Goal: Task Accomplishment & Management: Manage account settings

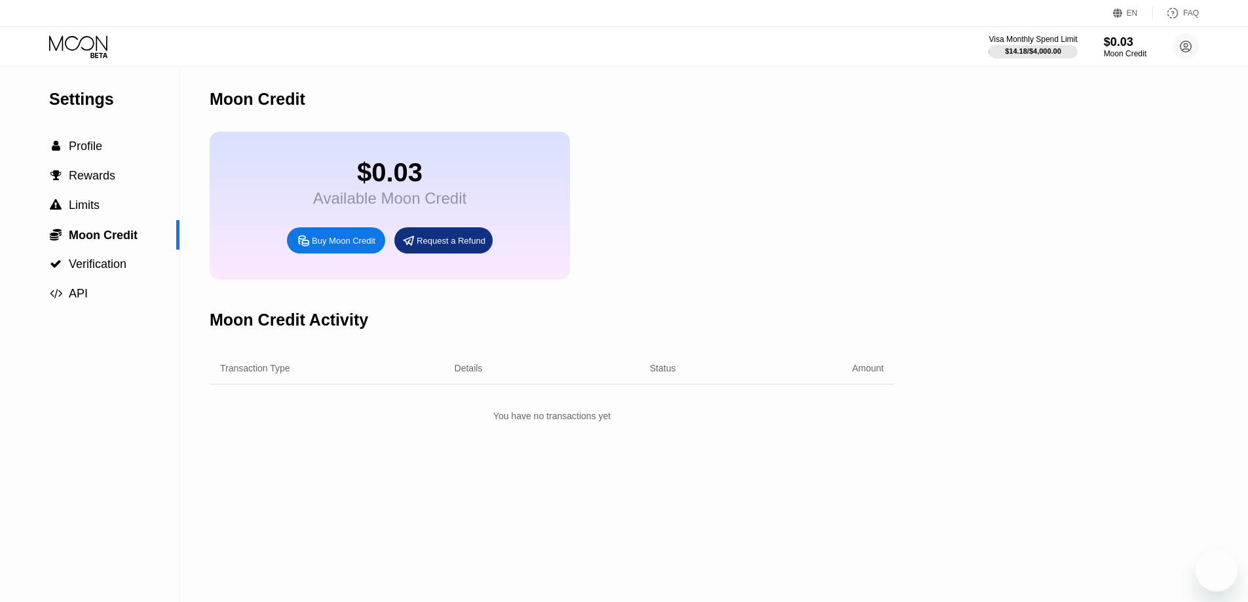
drag, startPoint x: 0, startPoint y: 0, endPoint x: 311, endPoint y: 250, distance: 398.9
click at [311, 250] on div "Buy Moon Credit" at bounding box center [336, 240] width 98 height 26
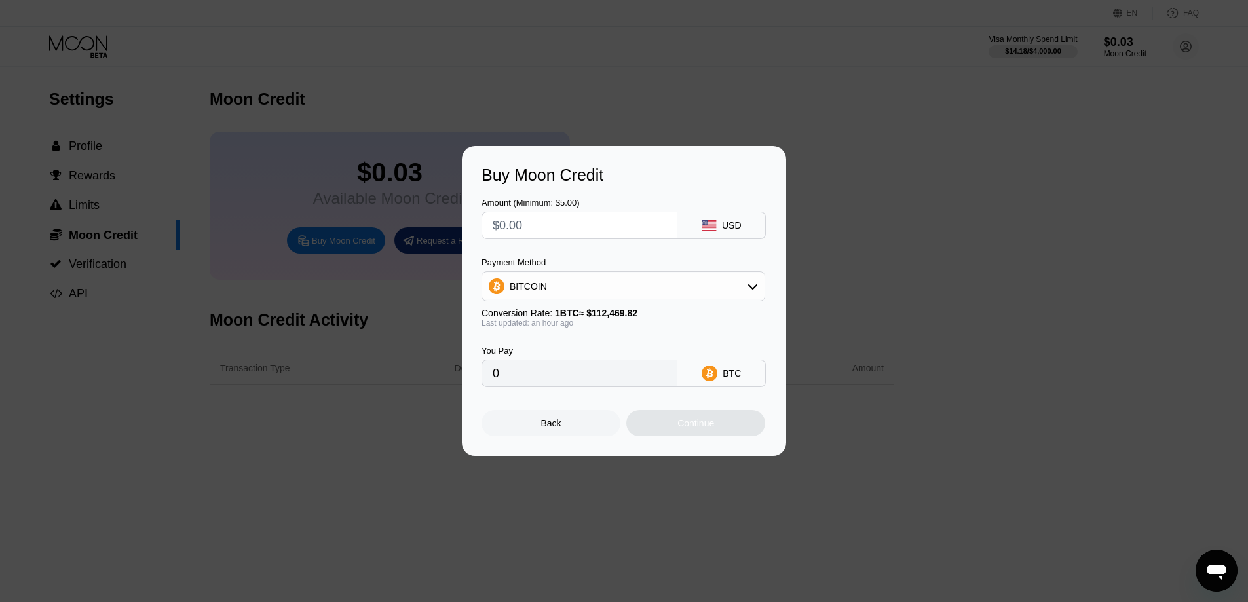
click at [345, 191] on div "Buy Moon Credit Amount (Minimum: $5.00) USD Payment Method BITCOIN Conversion R…" at bounding box center [624, 301] width 1248 height 310
click at [539, 434] on div "Back" at bounding box center [551, 423] width 139 height 26
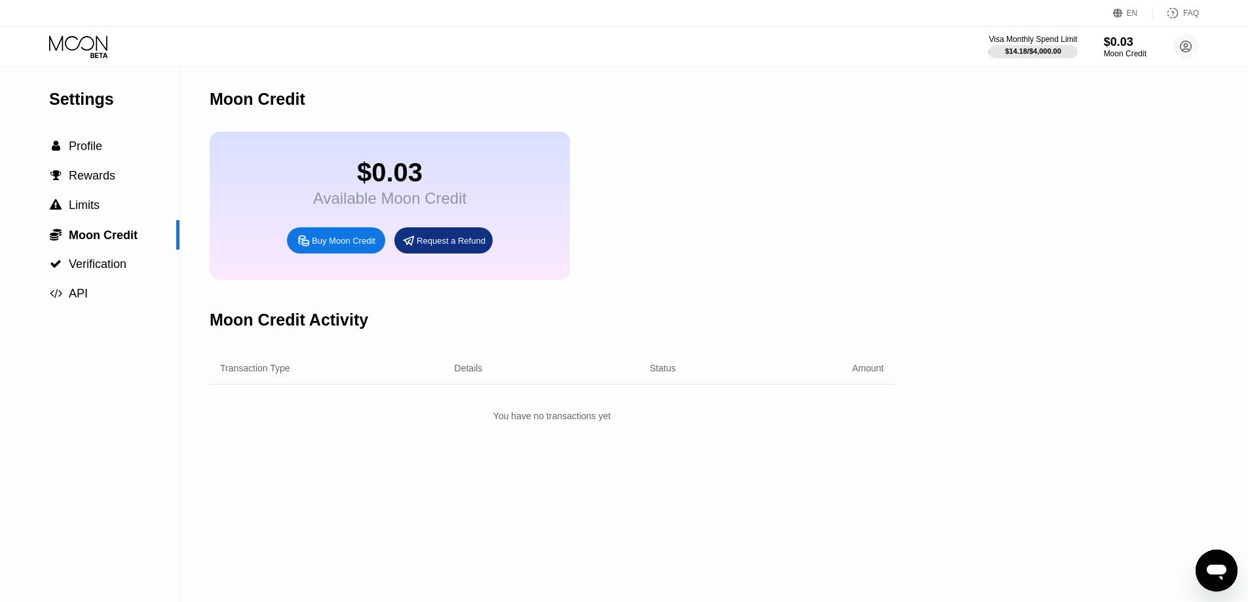
click at [107, 48] on icon at bounding box center [79, 46] width 61 height 23
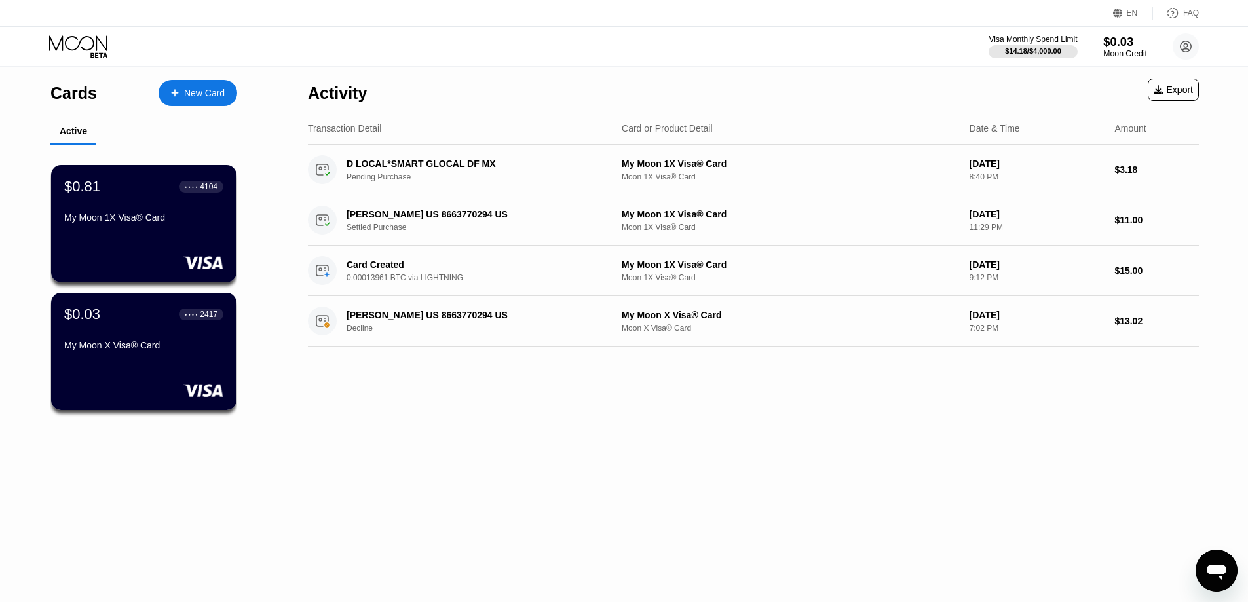
click at [1136, 54] on div "Moon Credit" at bounding box center [1125, 53] width 44 height 9
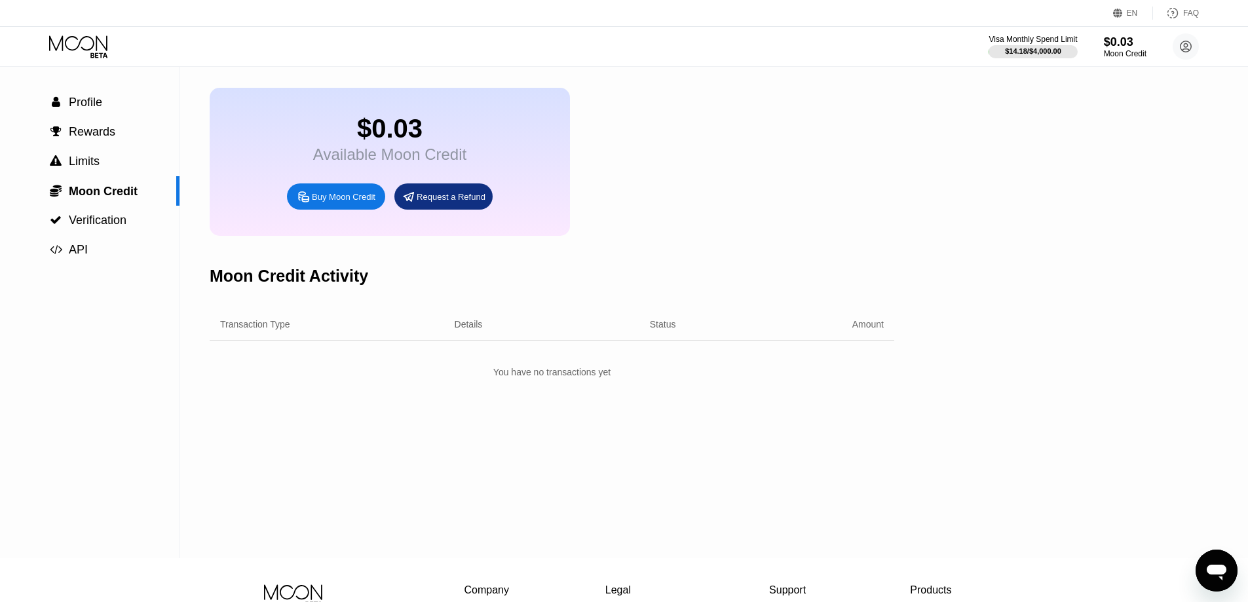
scroll to position [66, 0]
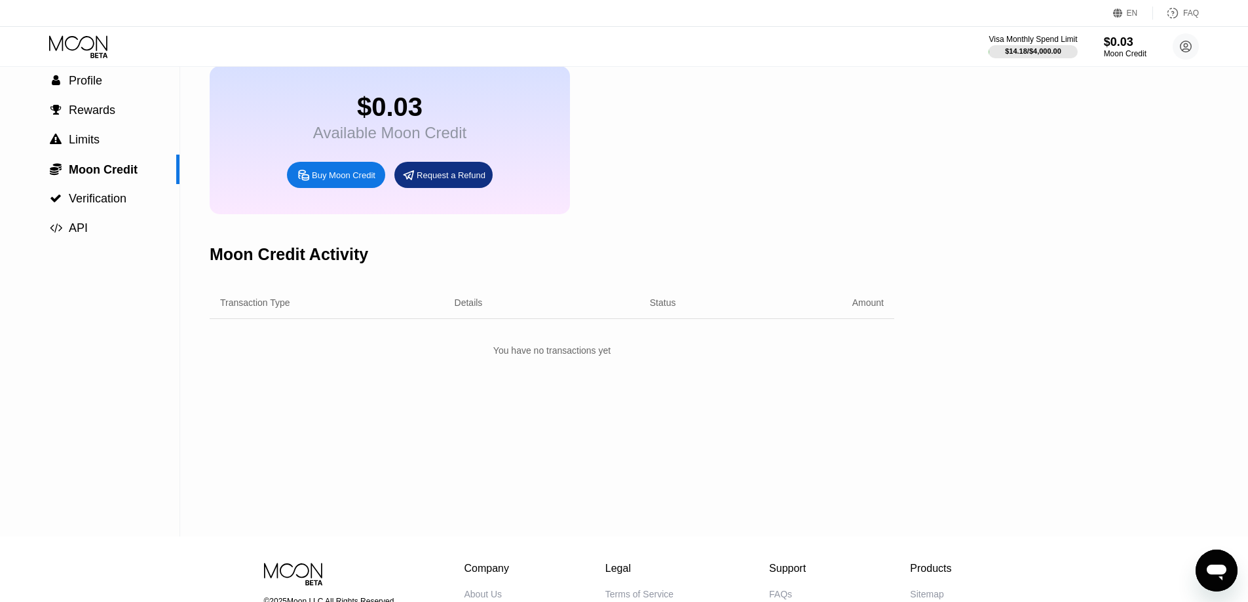
click at [336, 181] on div "Buy Moon Credit" at bounding box center [344, 175] width 64 height 11
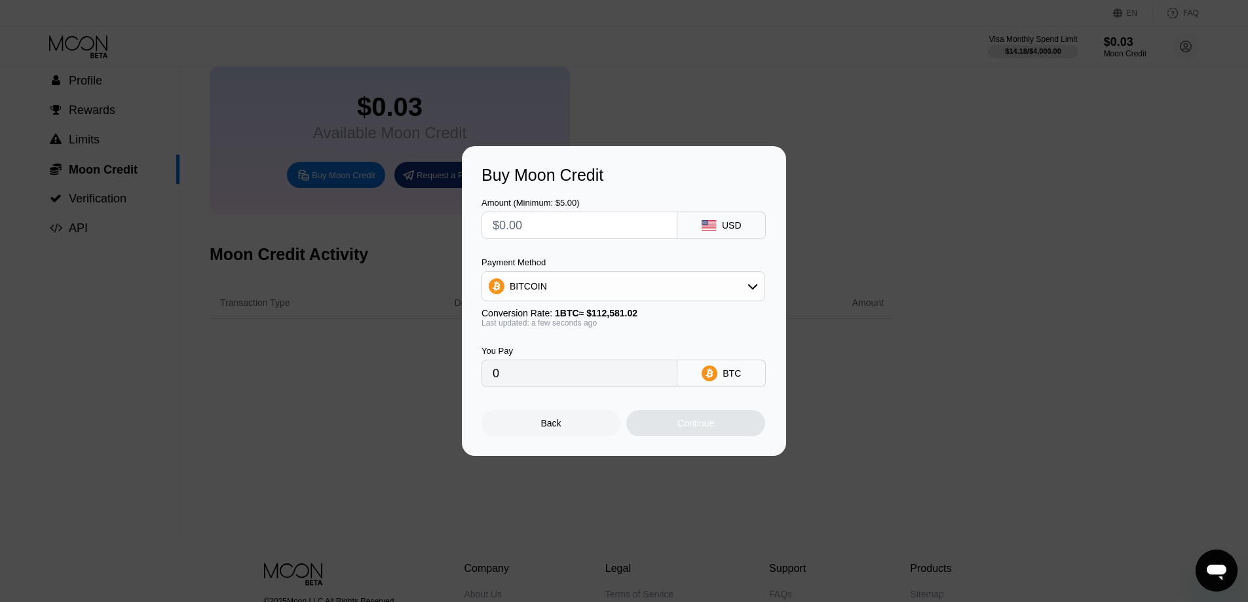
click at [593, 229] on input "text" at bounding box center [580, 225] width 174 height 26
type input "$7"
type input "0.00006218"
type input "$78"
type input "0.00069284"
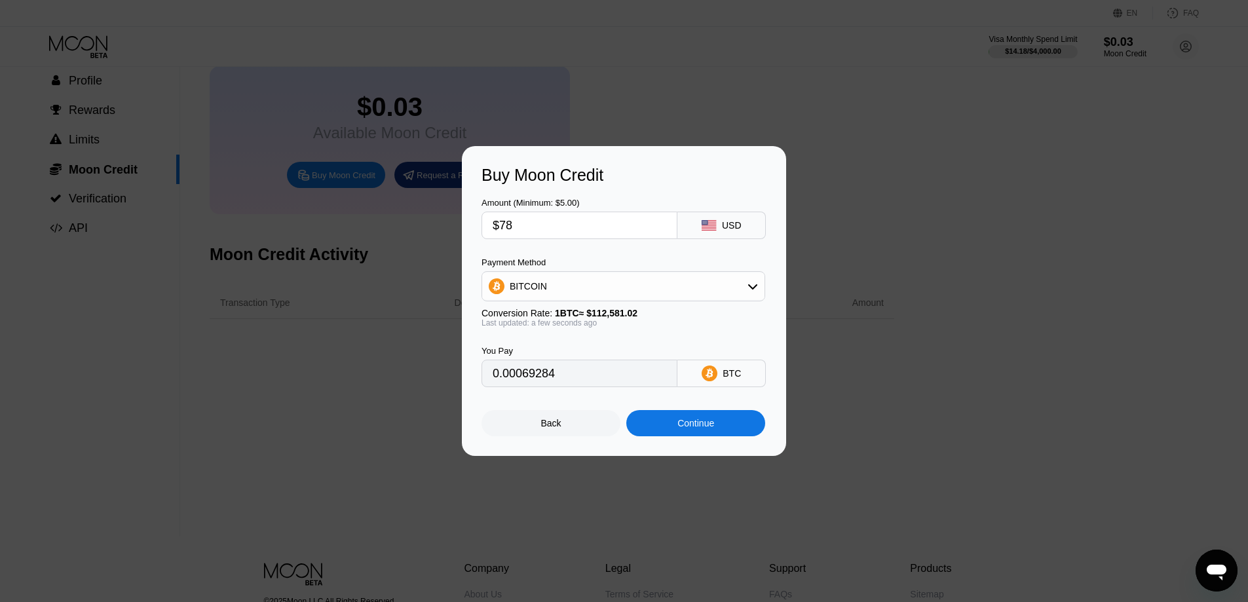
type input "$7"
type input "0.00006218"
type input "$8"
type input "0.00007106"
type input "$8"
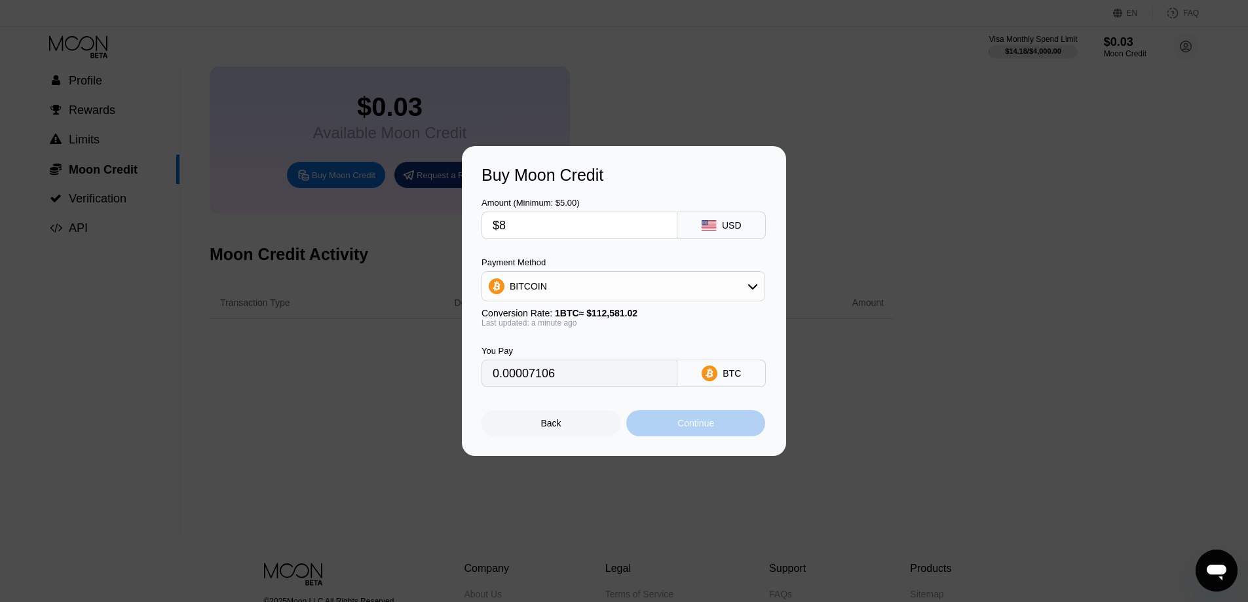
click at [701, 429] on div "Continue" at bounding box center [696, 423] width 37 height 10
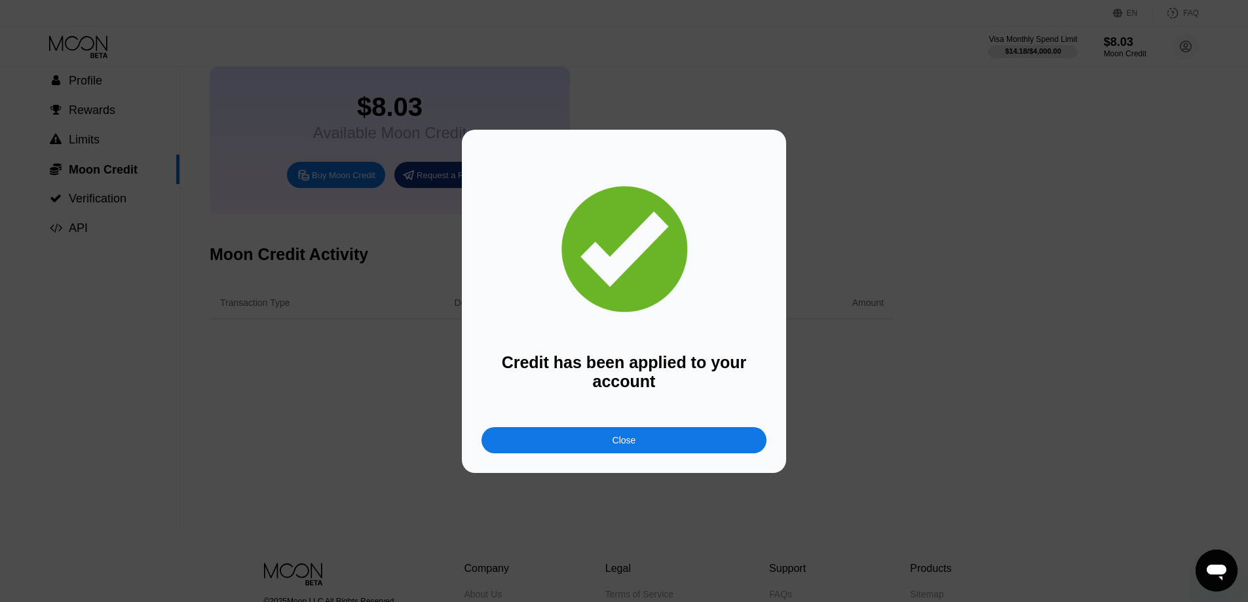
click at [643, 435] on div "Close" at bounding box center [624, 440] width 285 height 26
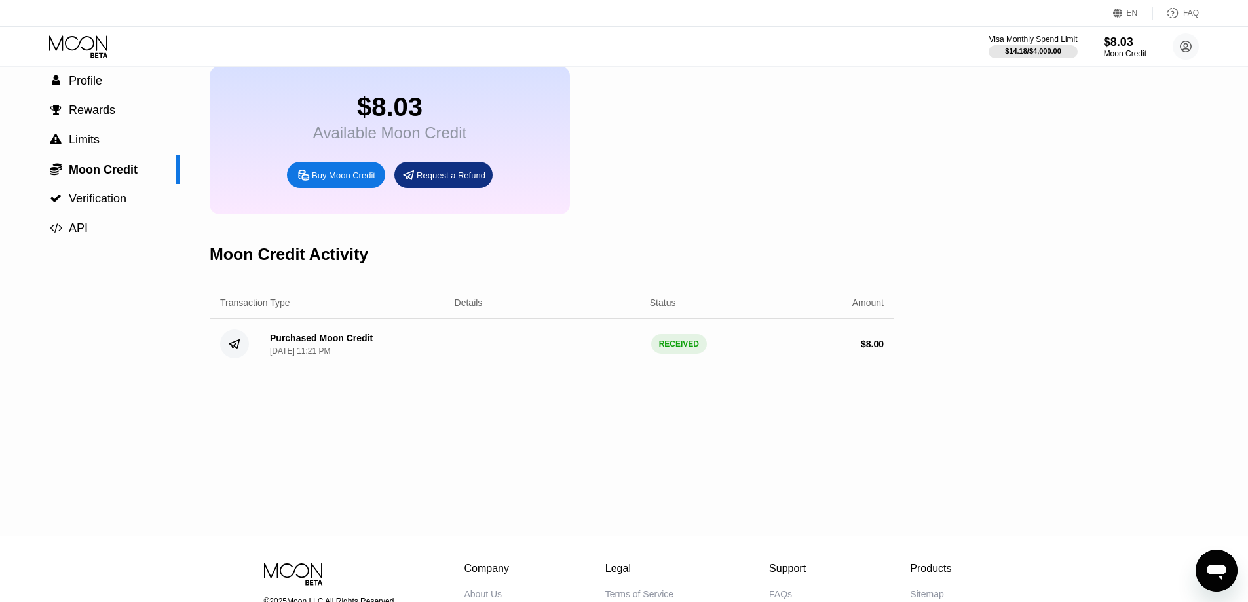
click at [93, 54] on icon at bounding box center [79, 46] width 61 height 23
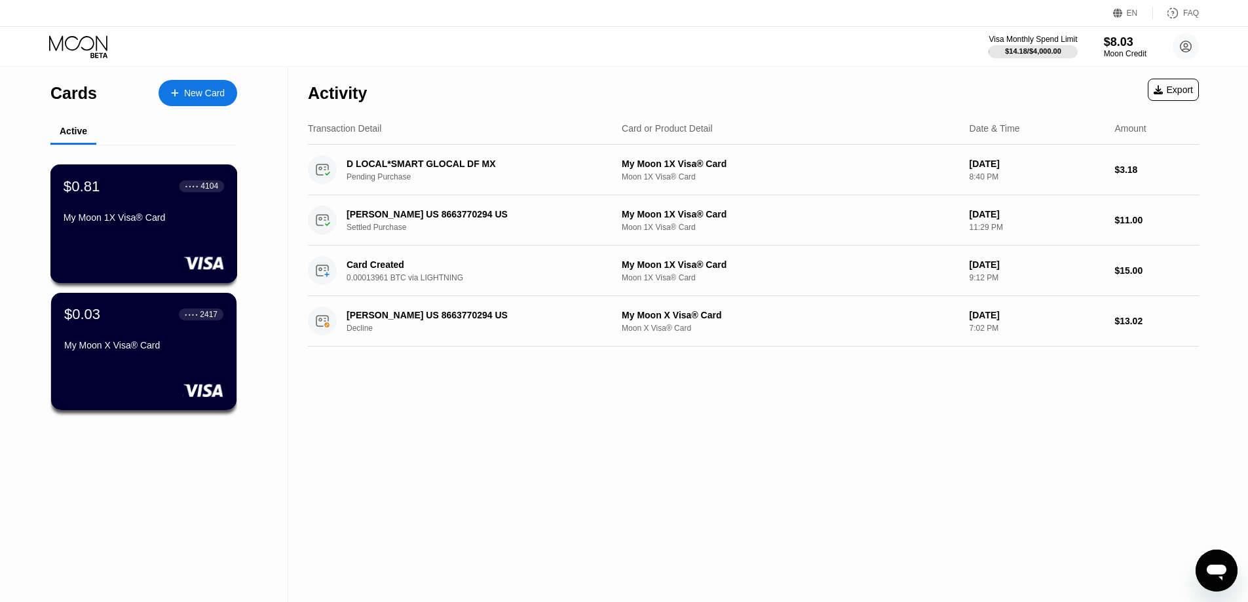
drag, startPoint x: 189, startPoint y: 202, endPoint x: 201, endPoint y: 212, distance: 15.8
click at [189, 202] on div "$0.81 ● ● ● ● 4104 My Moon 1X Visa® Card" at bounding box center [144, 203] width 161 height 50
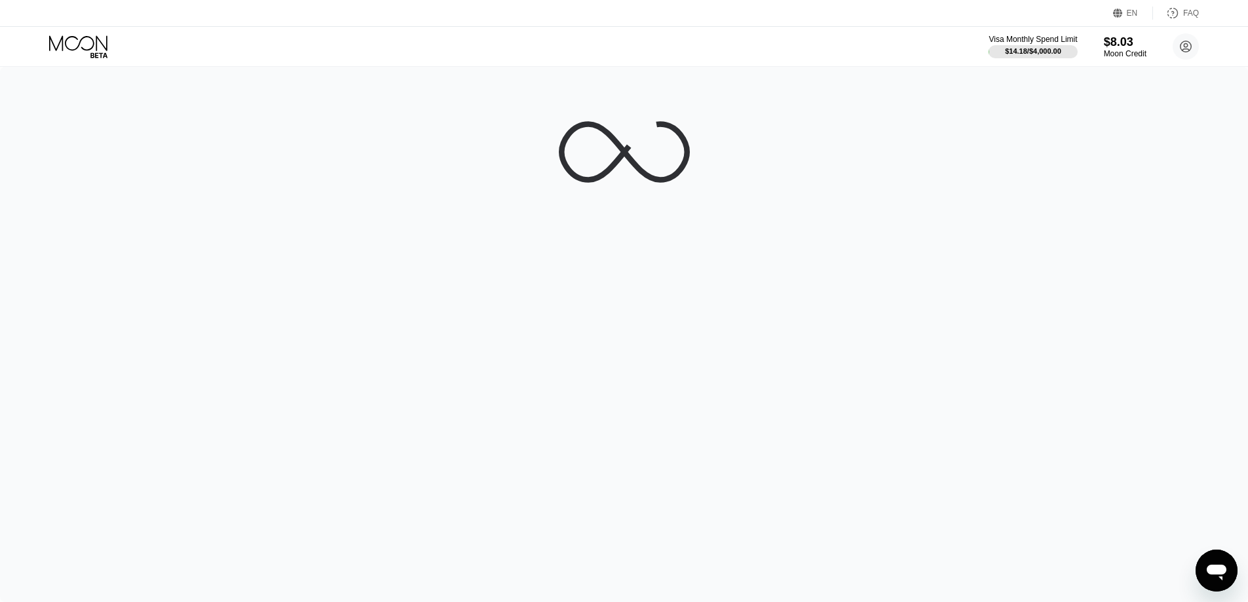
click at [87, 35] on icon at bounding box center [79, 46] width 61 height 23
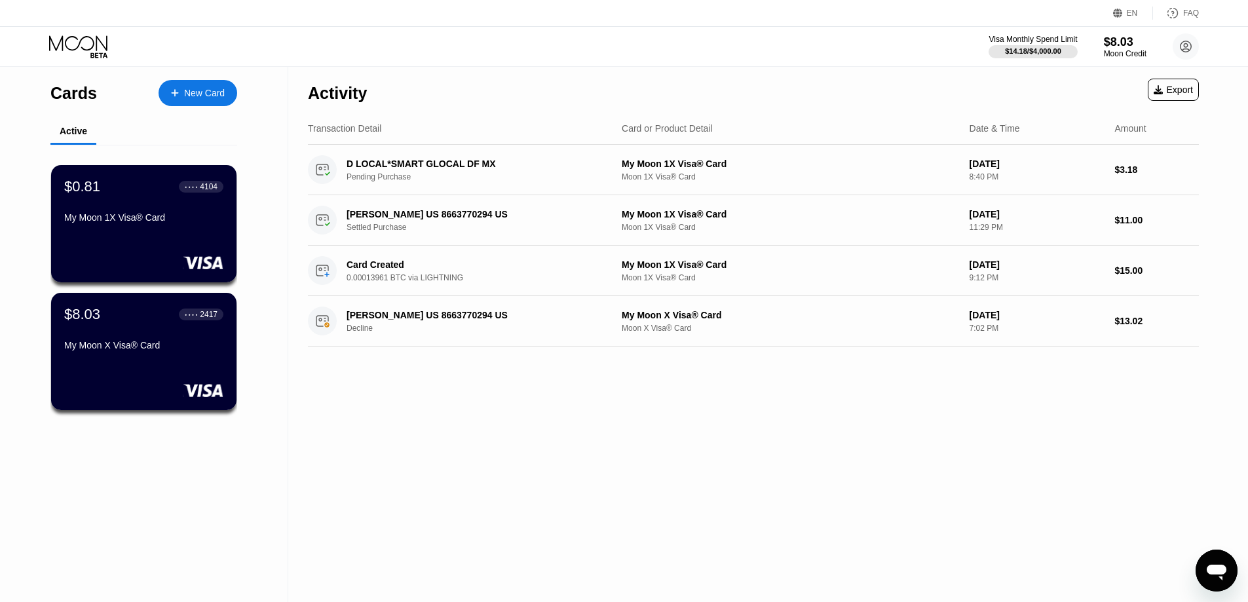
click at [203, 351] on div "My Moon X Visa® Card" at bounding box center [143, 345] width 159 height 10
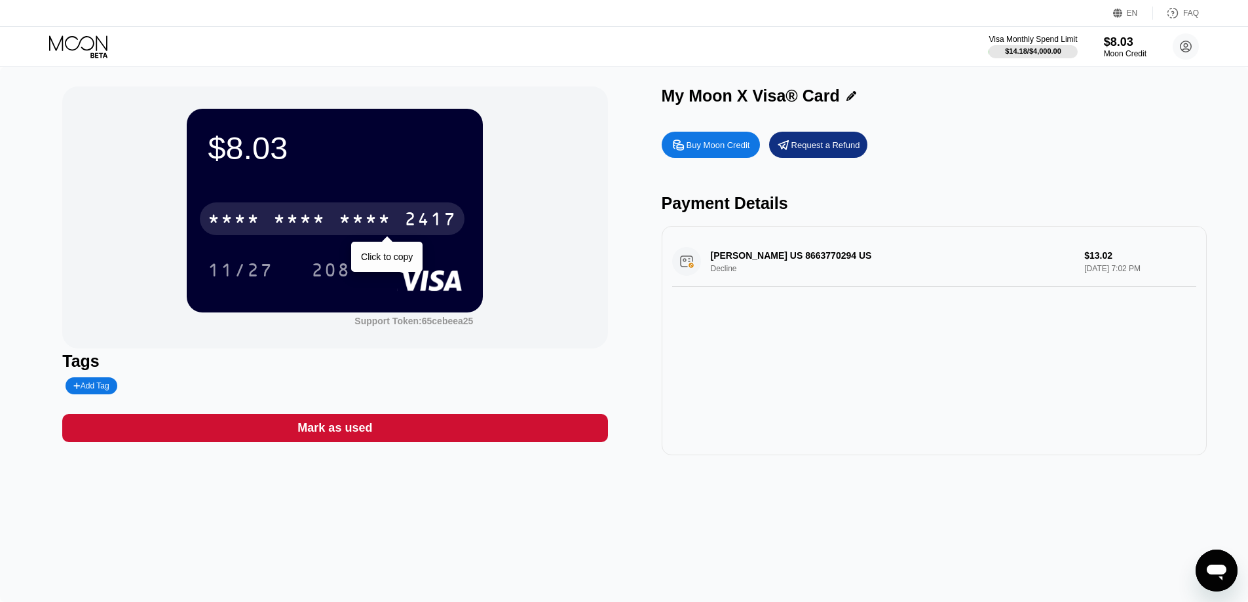
click at [368, 223] on div "* * * *" at bounding box center [365, 220] width 52 height 21
click at [354, 210] on div "4513 6500 2029 2417" at bounding box center [332, 218] width 265 height 33
click at [368, 223] on div "* * * *" at bounding box center [365, 220] width 52 height 21
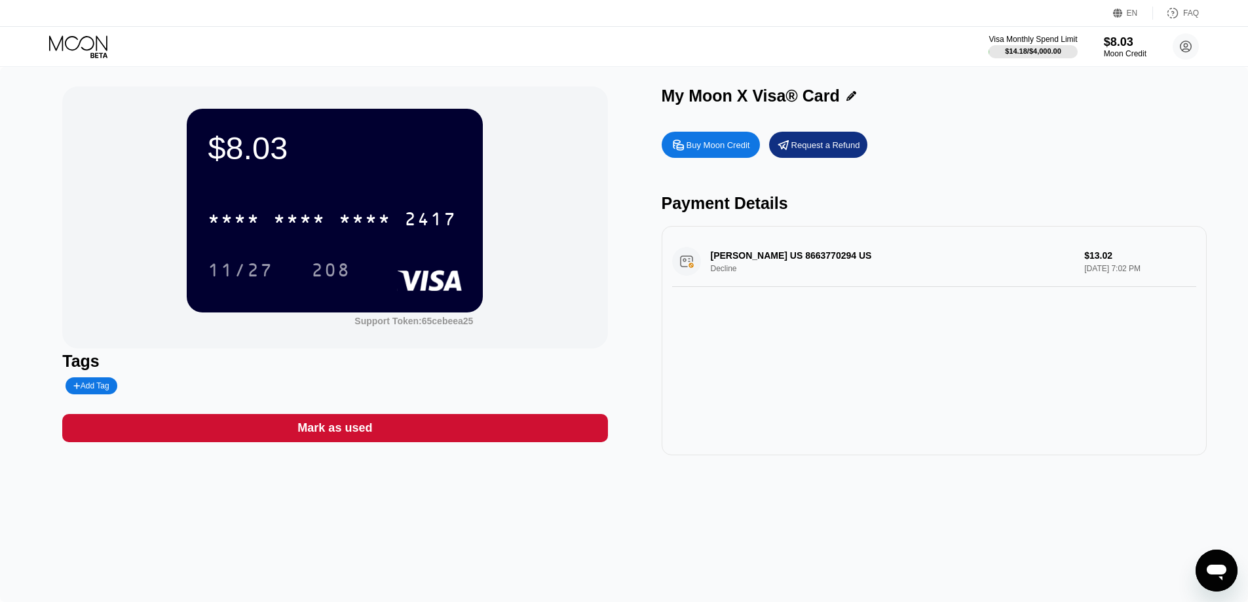
click at [118, 50] on div at bounding box center [89, 46] width 81 height 23
click at [77, 49] on icon at bounding box center [79, 46] width 61 height 23
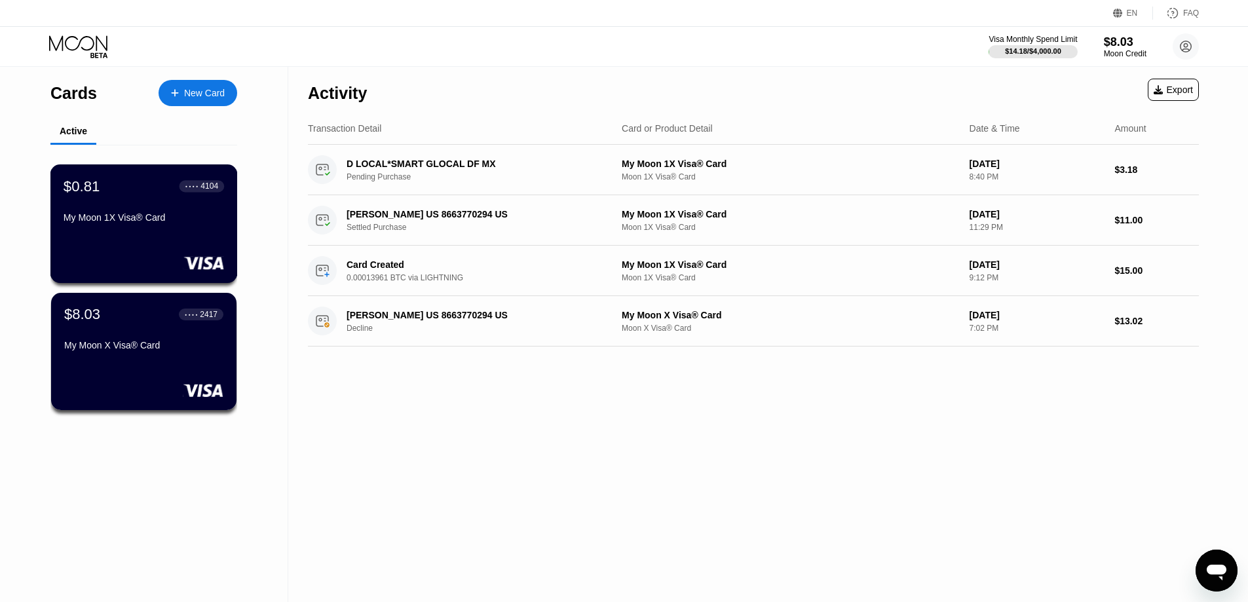
click at [197, 228] on div "My Moon 1X Visa® Card" at bounding box center [144, 220] width 161 height 16
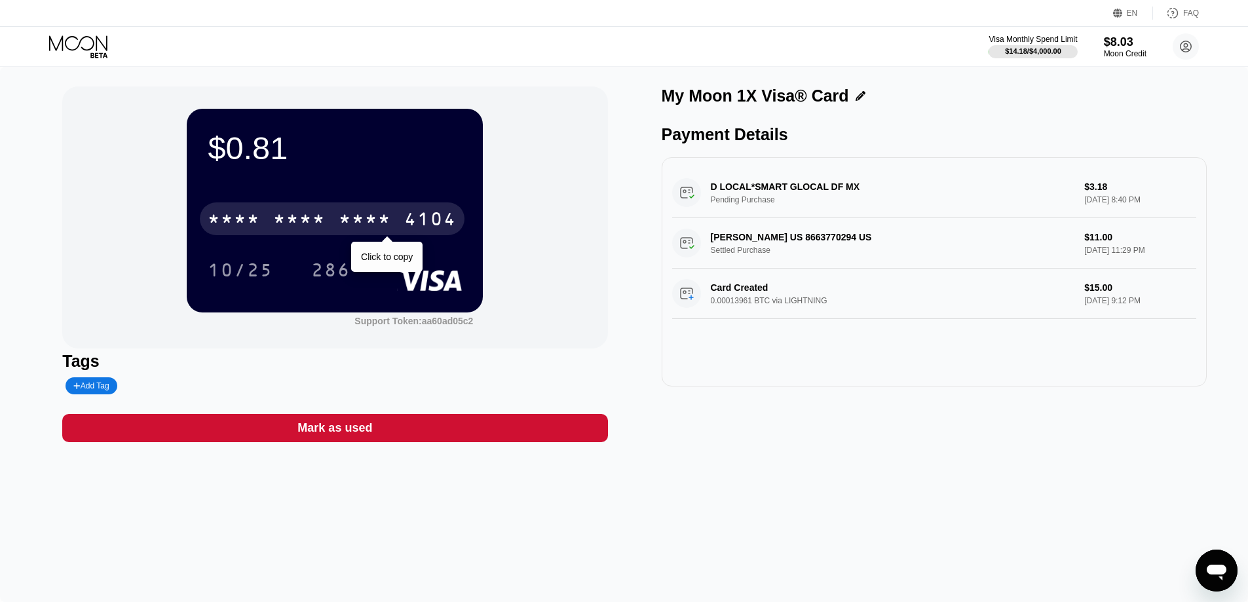
click at [348, 215] on div "* * * *" at bounding box center [365, 220] width 52 height 21
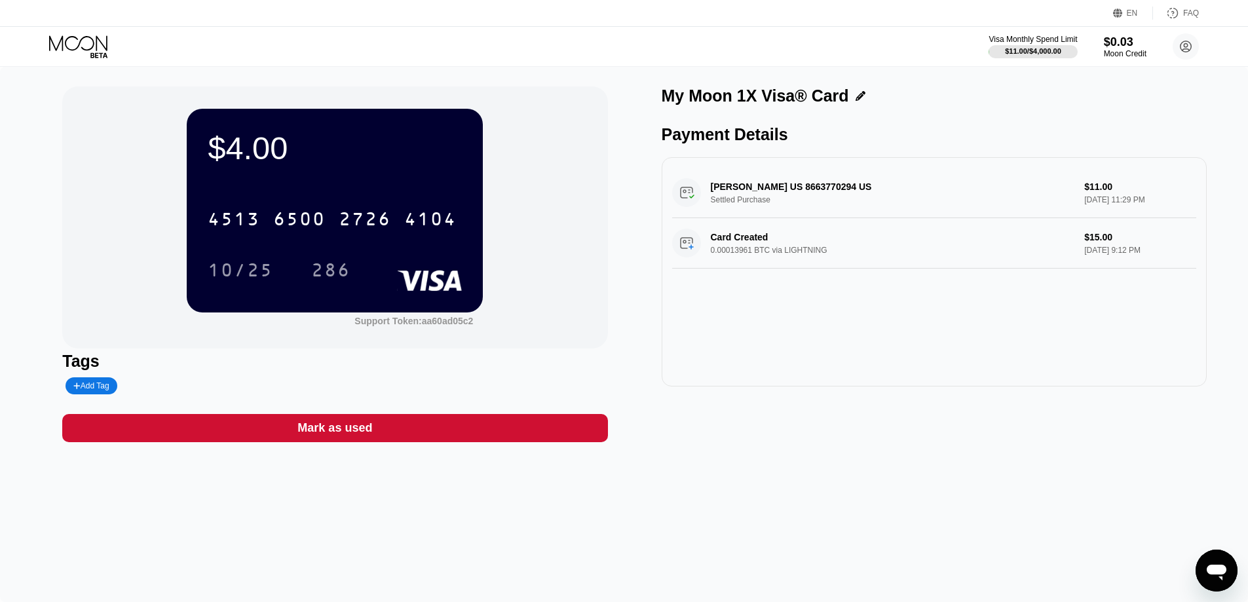
click at [90, 31] on div "Visa Monthly Spend Limit $11.00 / $4,000.00 $0.03 Moon Credit [PERSON_NAME] [EM…" at bounding box center [624, 46] width 1248 height 39
click at [91, 40] on icon at bounding box center [79, 46] width 61 height 23
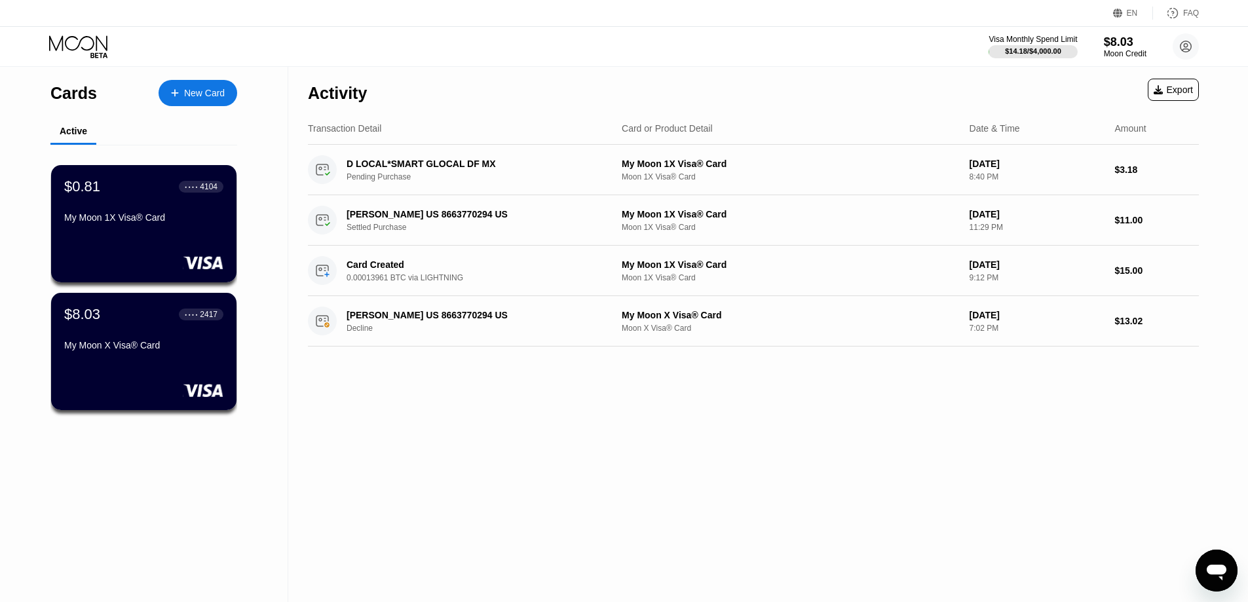
click at [1092, 465] on div "Activity Export Transaction Detail Card or Product Detail Date & Time Amount D …" at bounding box center [753, 334] width 930 height 535
click at [155, 240] on div "$0.81 ● ● ● ● 4104 My Moon 1X Visa® Card" at bounding box center [143, 223] width 187 height 119
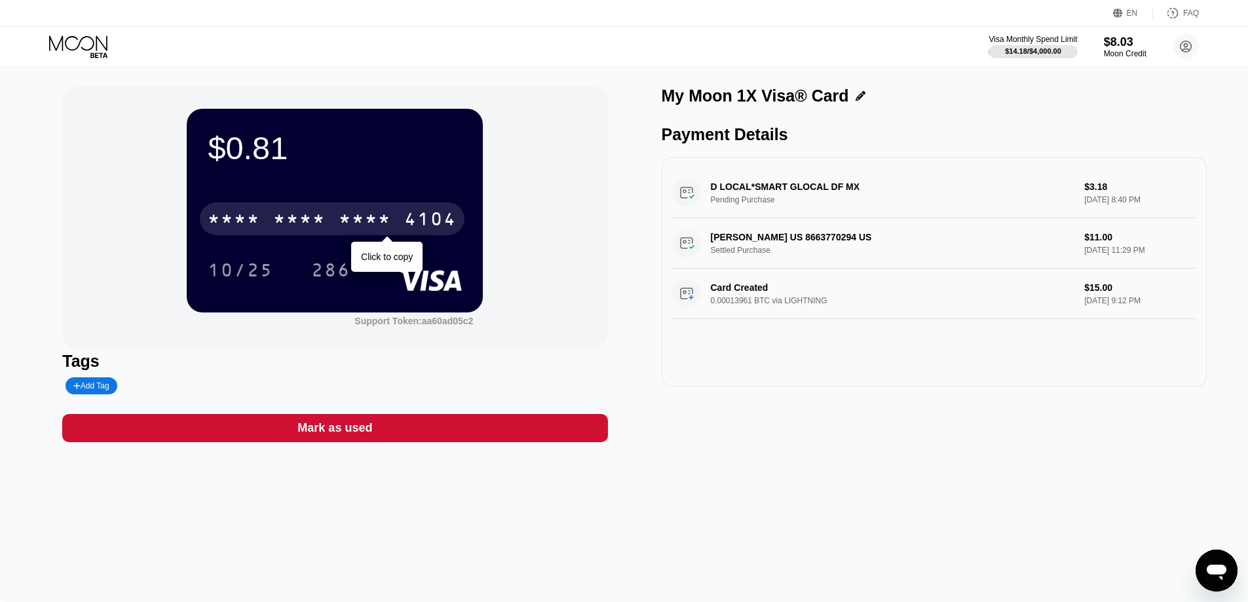
click at [382, 216] on div "* * * *" at bounding box center [365, 220] width 52 height 21
